Goal: Task Accomplishment & Management: Use online tool/utility

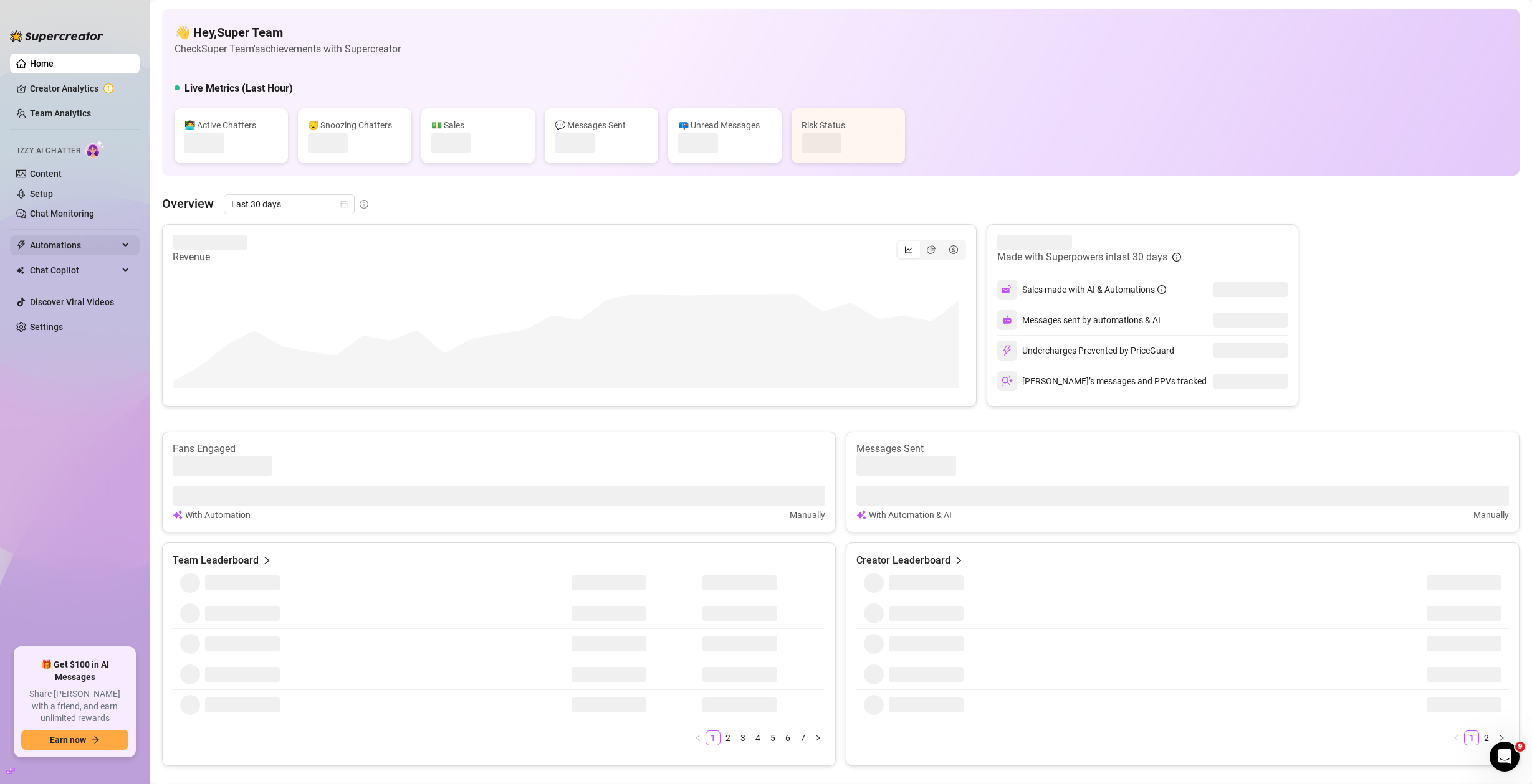
click at [83, 243] on span "Automations" at bounding box center [75, 245] width 89 height 20
click at [89, 244] on span "Automations" at bounding box center [75, 245] width 89 height 20
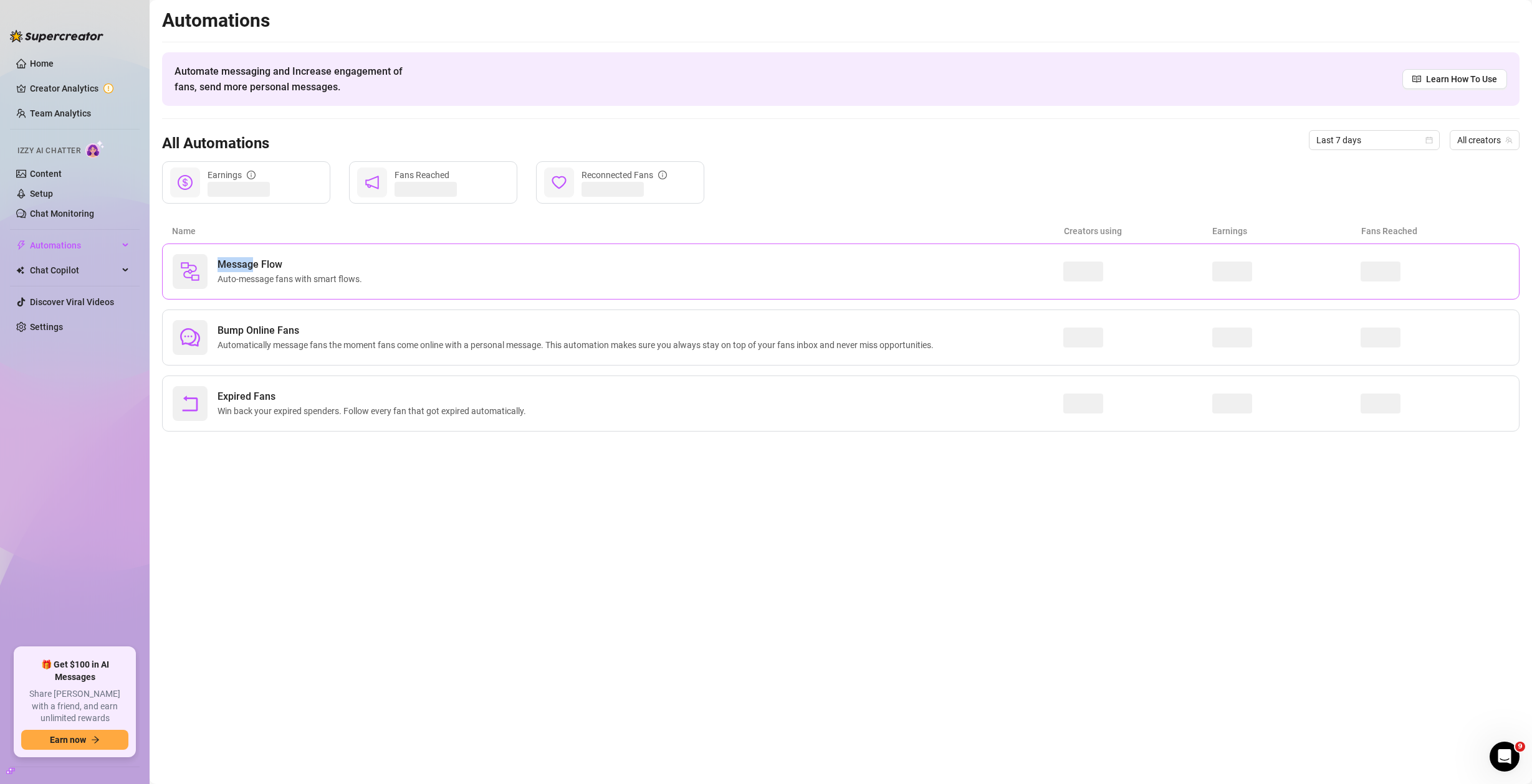
click at [253, 257] on span "Message Flow" at bounding box center [292, 265] width 150 height 15
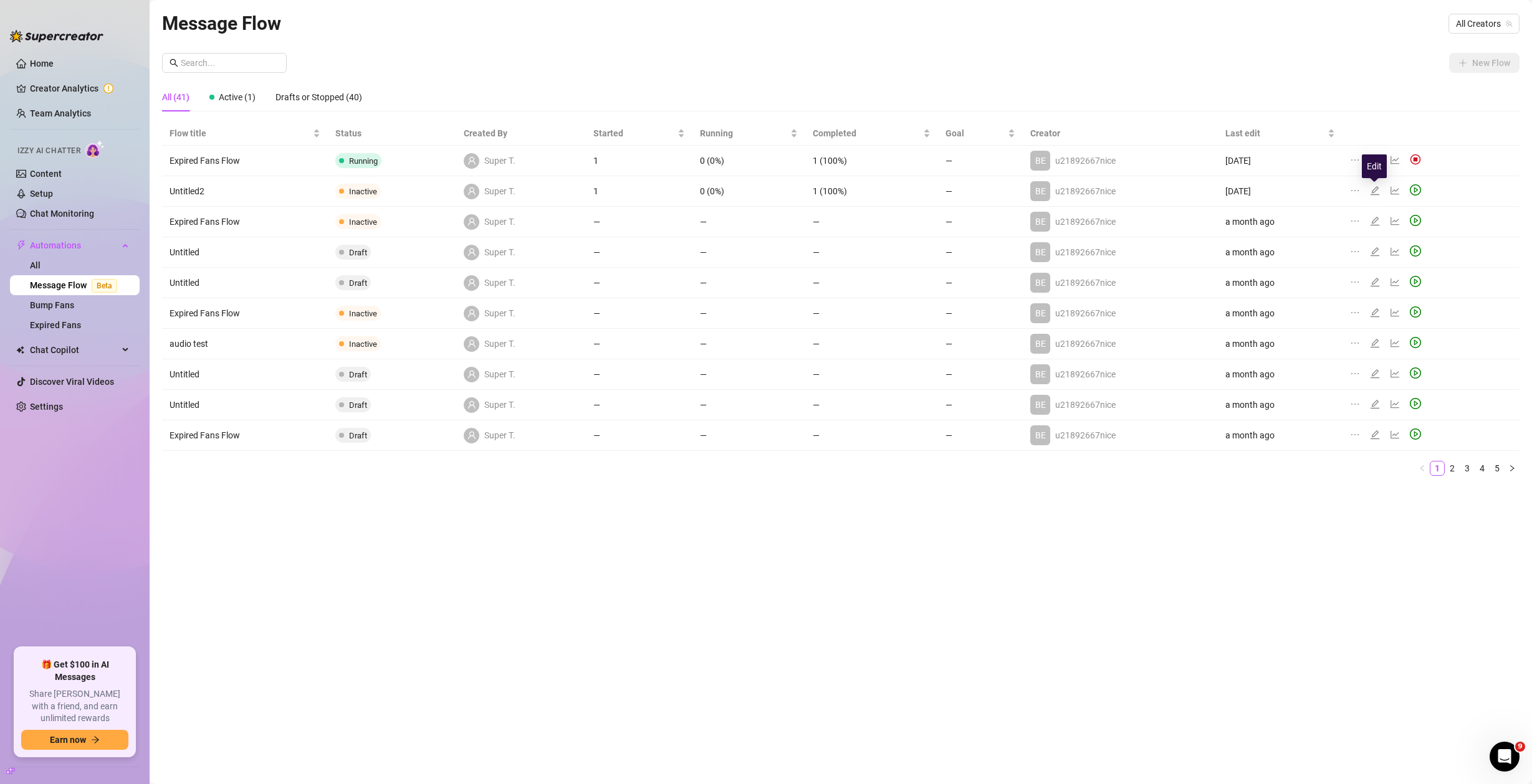
click at [1376, 191] on icon "edit" at bounding box center [1375, 191] width 10 height 10
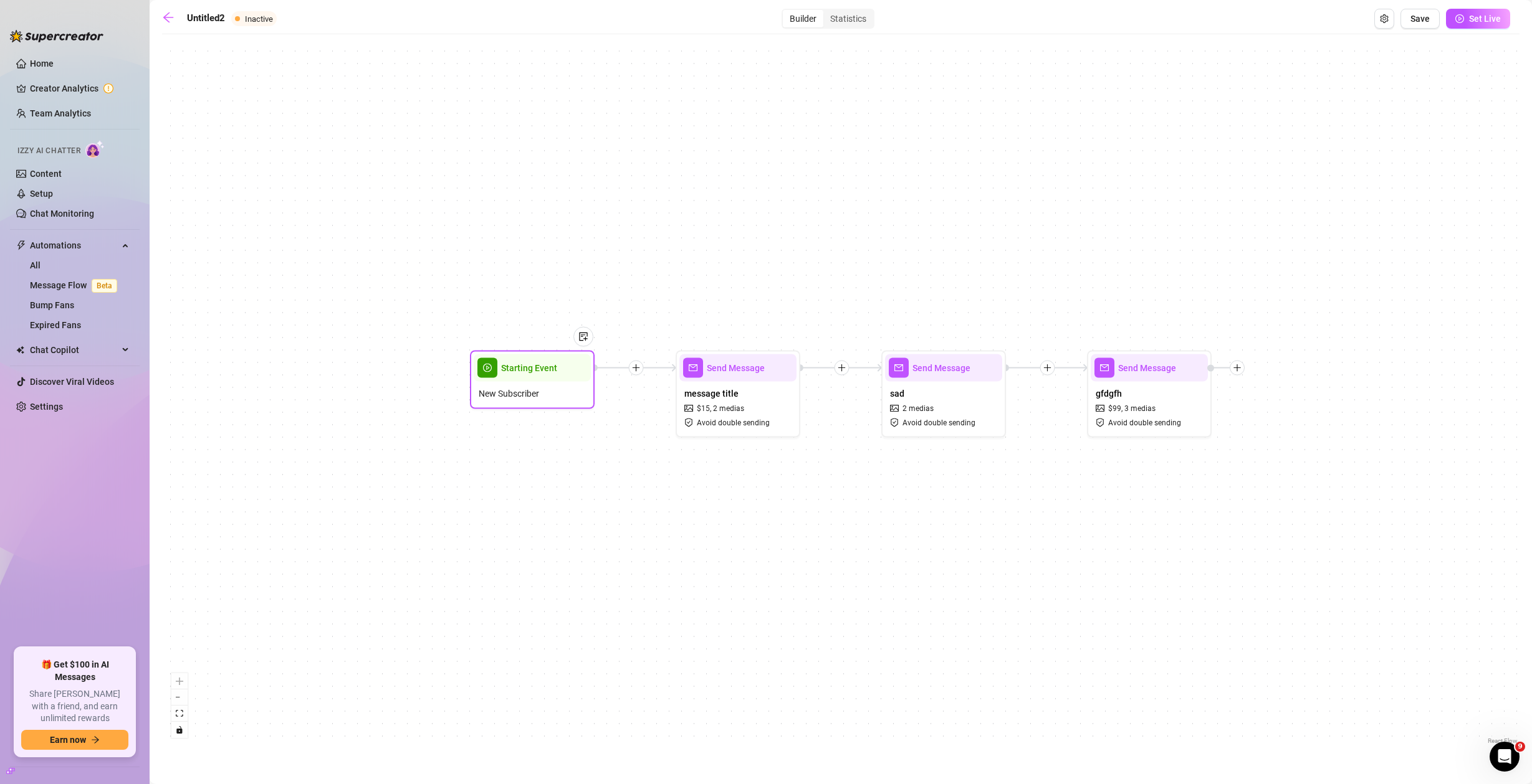
click at [563, 372] on div at bounding box center [577, 346] width 32 height 63
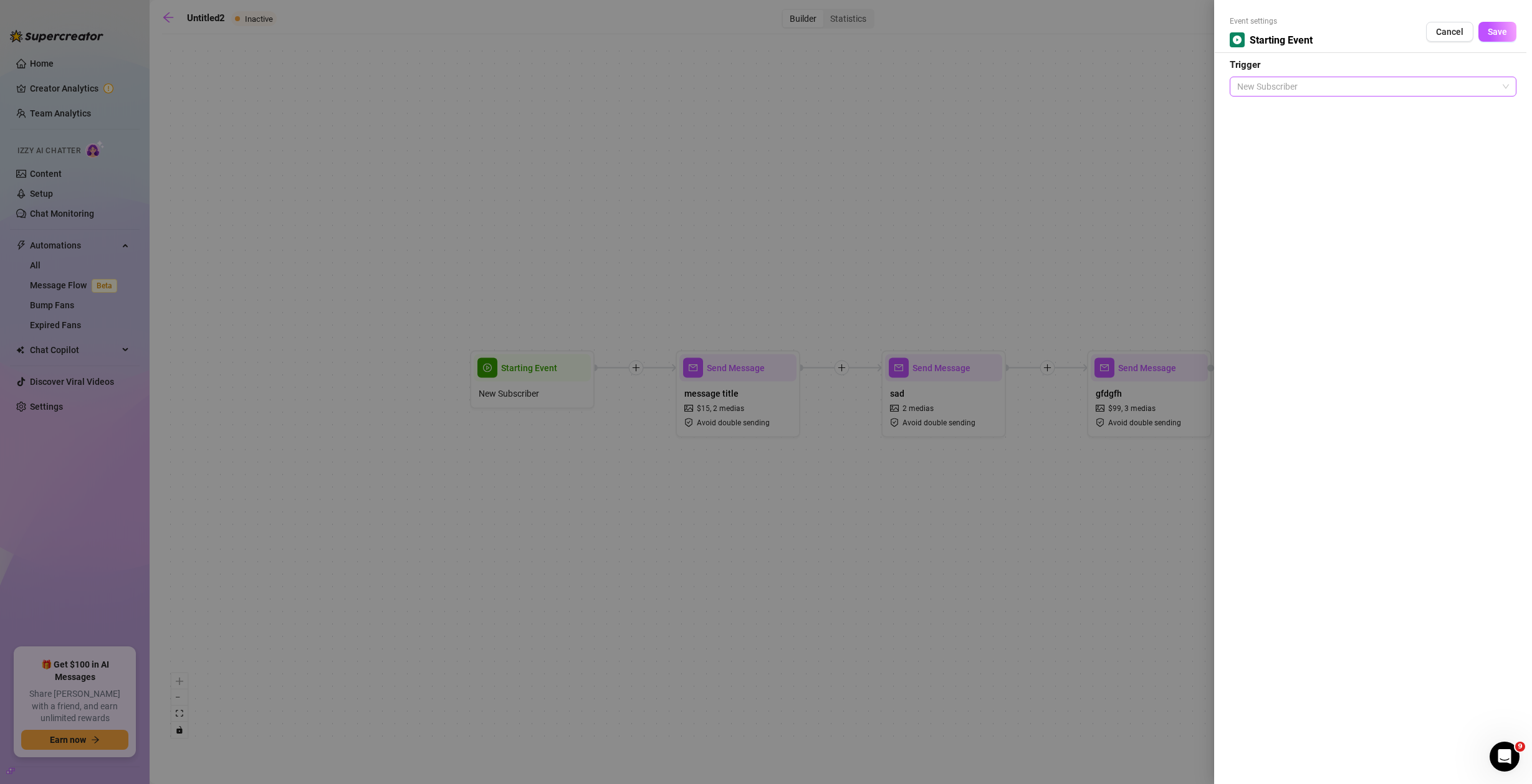
click at [1291, 95] on div "New Subscriber" at bounding box center [1373, 86] width 286 height 20
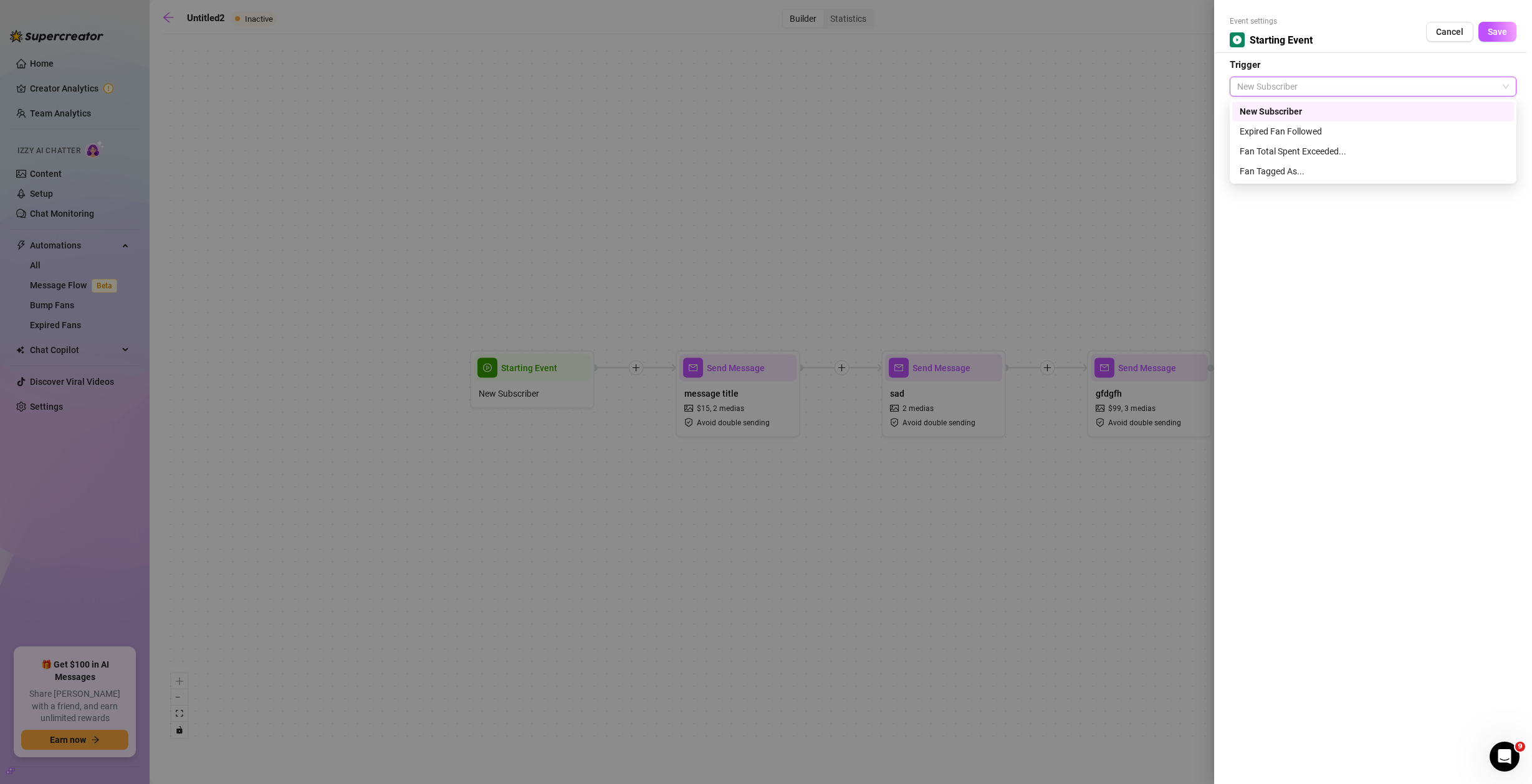
click at [1287, 109] on div "New Subscriber" at bounding box center [1373, 111] width 266 height 14
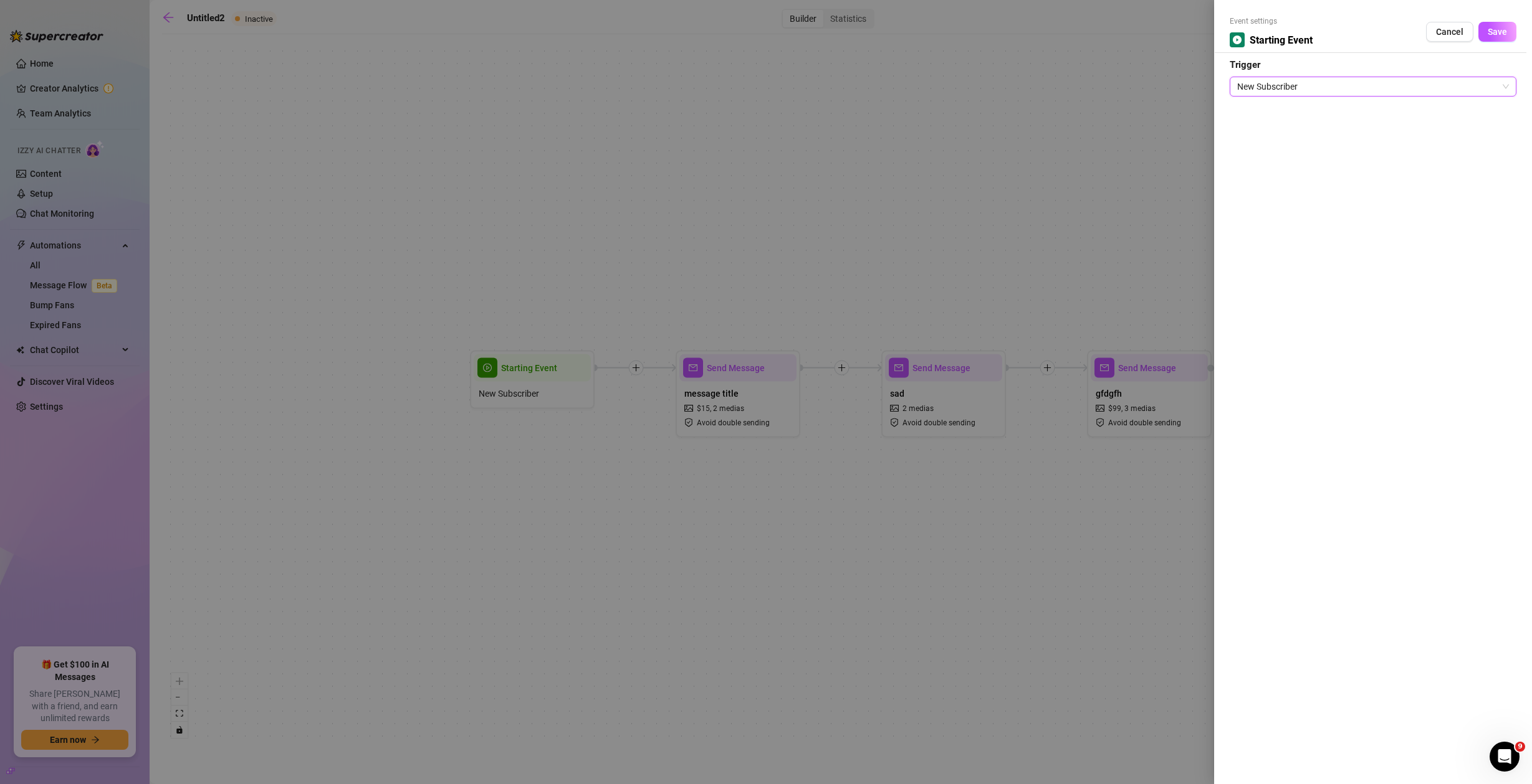
drag, startPoint x: 824, startPoint y: 124, endPoint x: 763, endPoint y: 125, distance: 61.0
click at [823, 125] on div at bounding box center [766, 392] width 1532 height 784
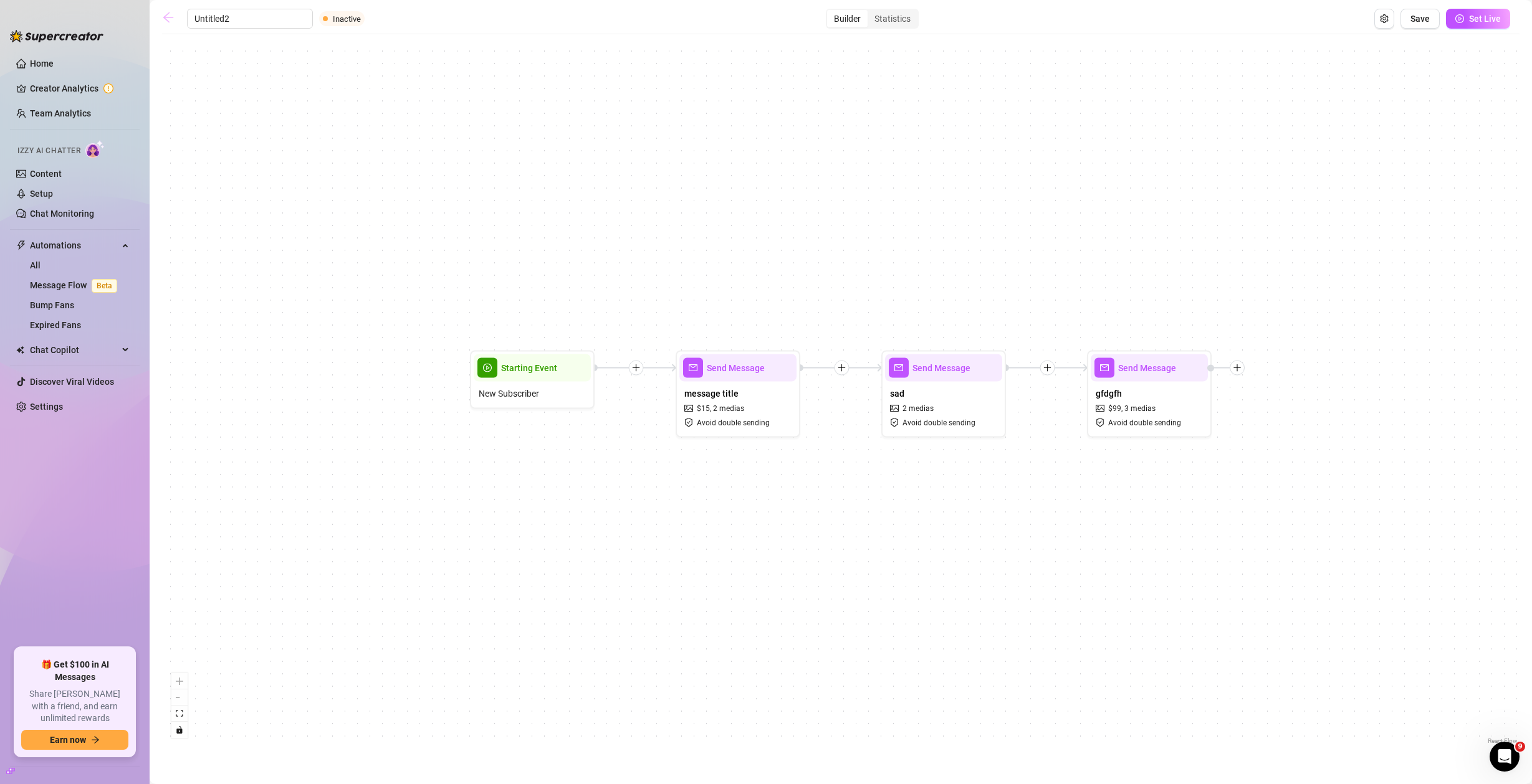
click at [168, 16] on icon "arrow-left" at bounding box center [168, 17] width 13 height 13
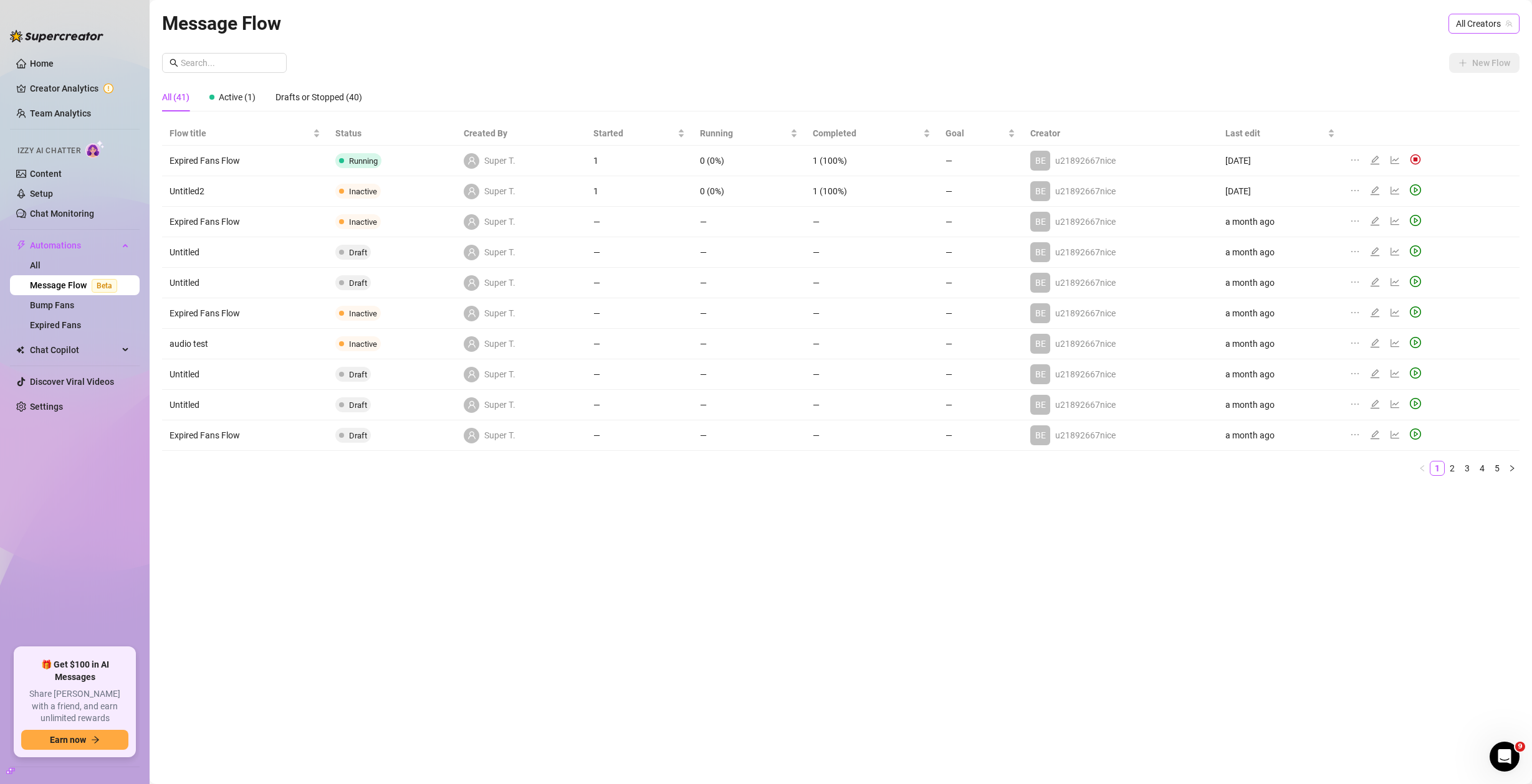
click at [1449, 24] on div "All Creators" at bounding box center [1483, 24] width 71 height 20
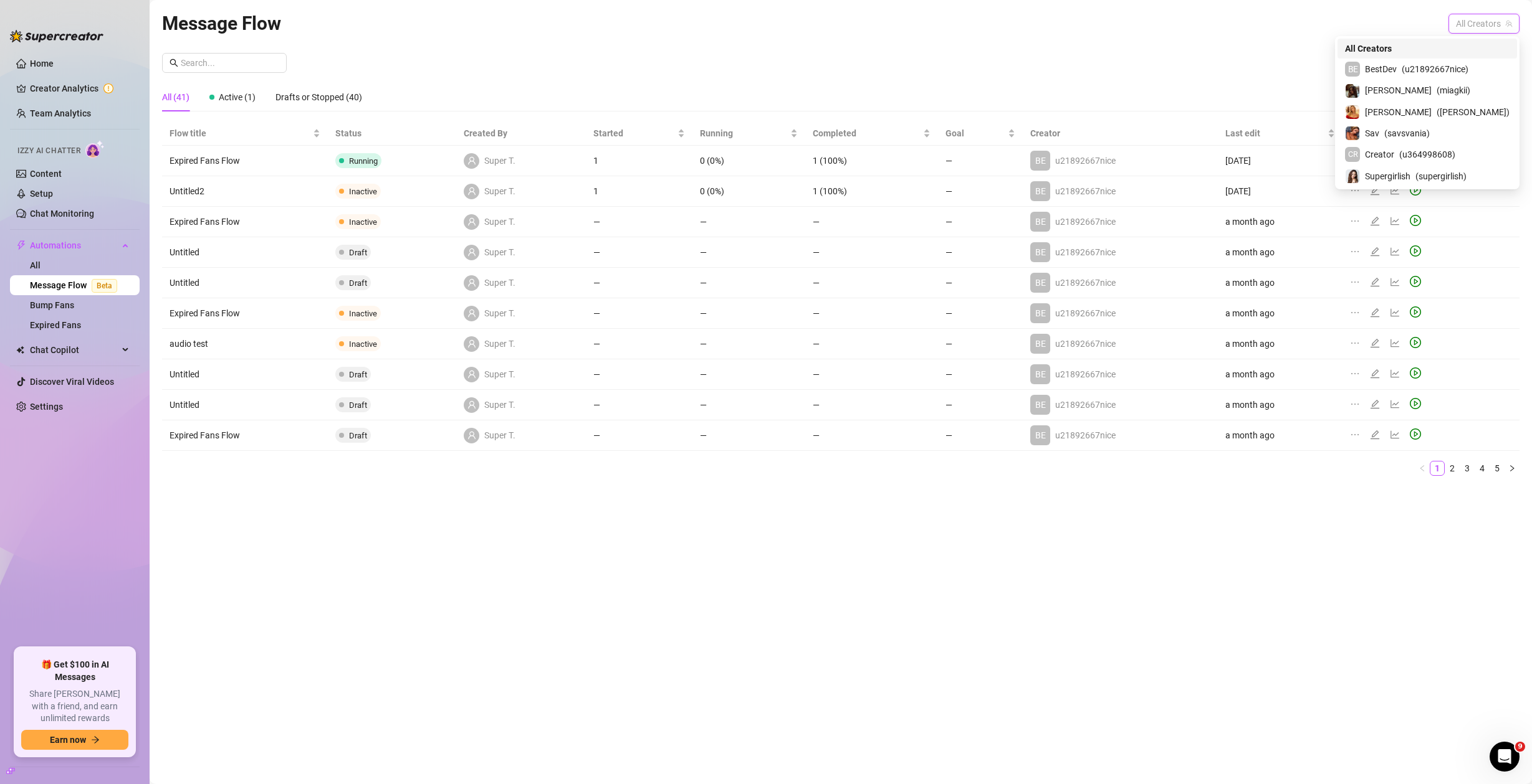
click at [1452, 62] on div "BE BestDev ( u21892667nice )" at bounding box center [1426, 69] width 165 height 15
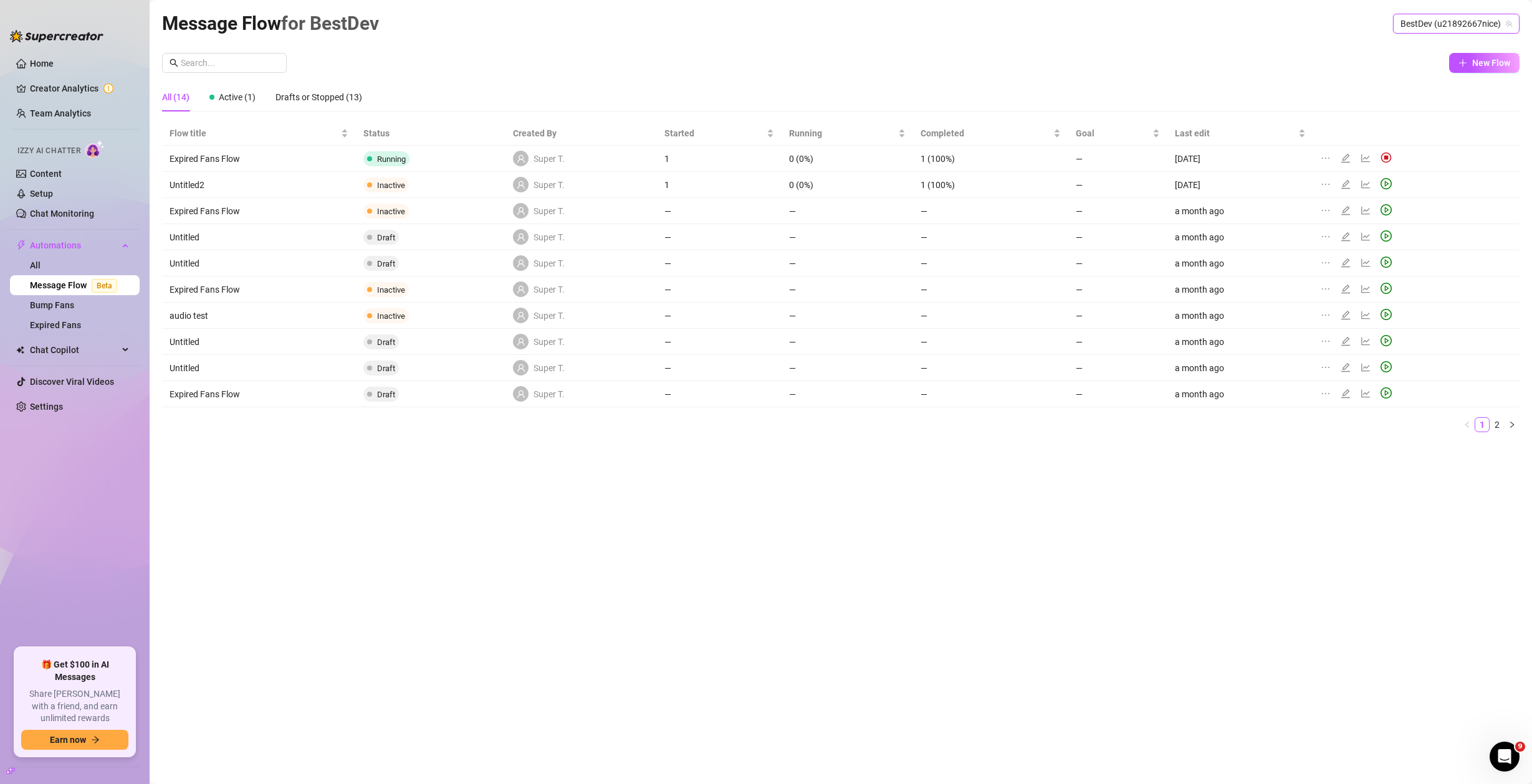
click at [1257, 61] on div "New Flow" at bounding box center [841, 63] width 1357 height 20
click at [1487, 63] on span "New Flow" at bounding box center [1491, 63] width 38 height 10
